Goal: Task Accomplishment & Management: Use online tool/utility

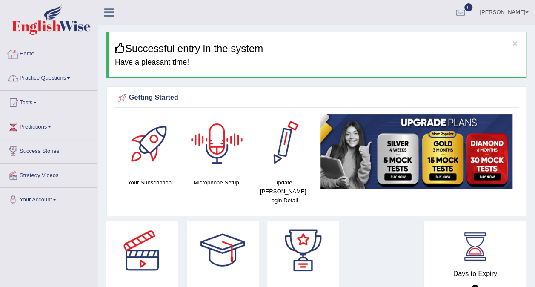
click at [63, 80] on link "Practice Questions" at bounding box center [48, 76] width 97 height 21
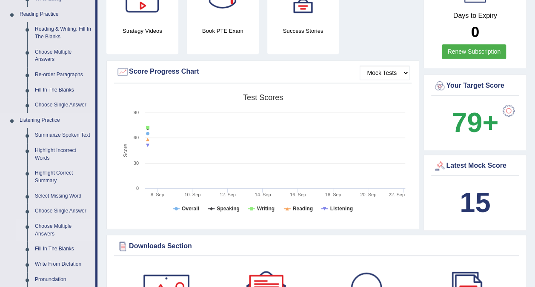
scroll to position [298, 0]
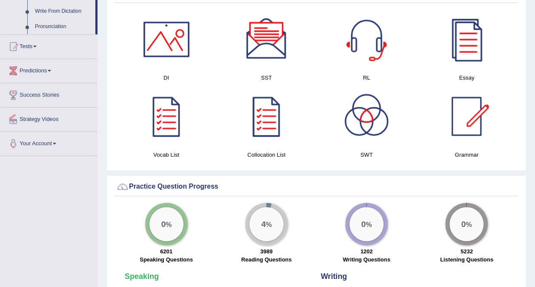
click at [32, 46] on link "Tests" at bounding box center [48, 44] width 97 height 21
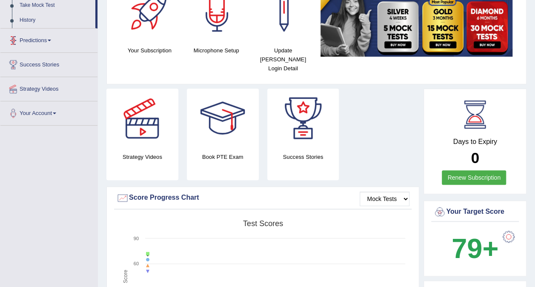
scroll to position [106, 0]
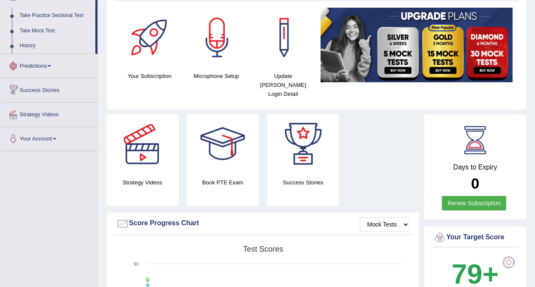
click at [41, 28] on link "Take Mock Test" at bounding box center [56, 30] width 80 height 15
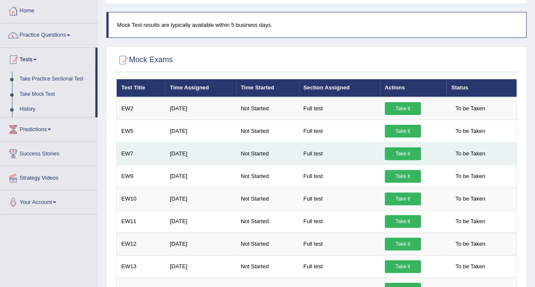
scroll to position [85, 0]
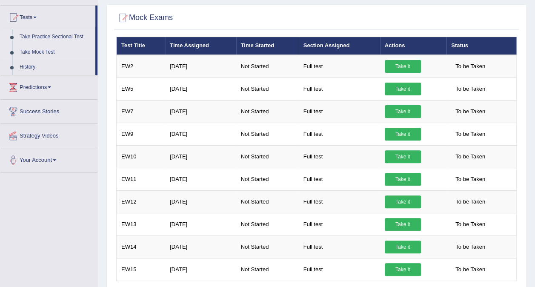
click at [57, 39] on link "Take Practice Sectional Test" at bounding box center [56, 36] width 80 height 15
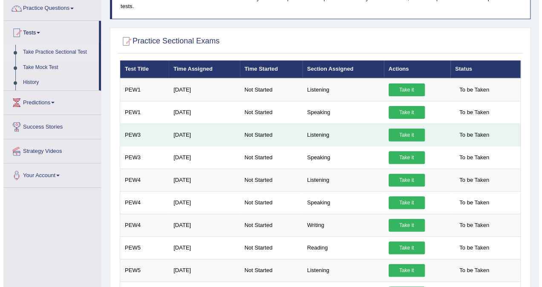
scroll to position [85, 0]
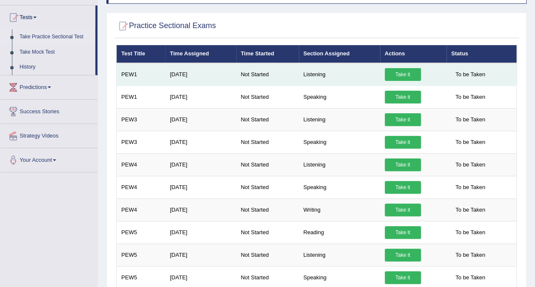
click at [387, 68] on link "Take it" at bounding box center [403, 74] width 36 height 13
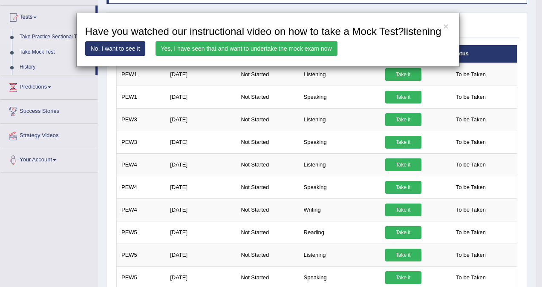
click at [259, 50] on link "Yes, I have seen that and want to undertake the mock exam now" at bounding box center [246, 48] width 182 height 14
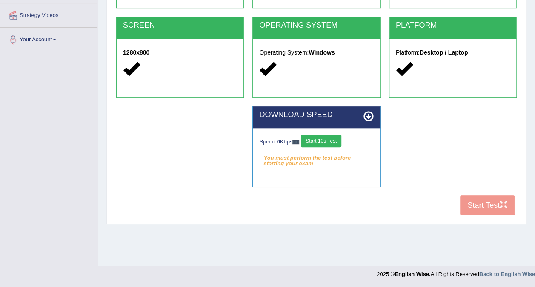
scroll to position [118, 0]
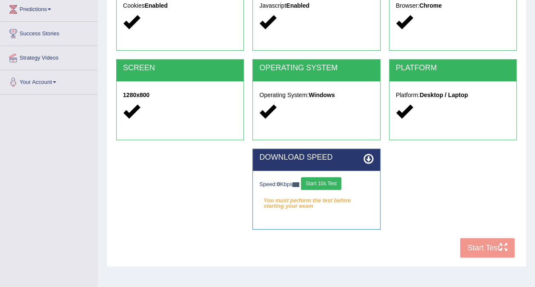
click at [366, 154] on icon at bounding box center [369, 159] width 10 height 10
click at [367, 157] on icon at bounding box center [369, 159] width 10 height 10
click at [337, 181] on button "Start 10s Test" at bounding box center [321, 183] width 40 height 13
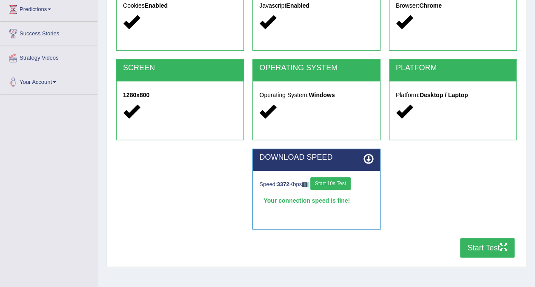
click at [492, 247] on button "Start Test" at bounding box center [487, 248] width 55 height 20
